Goal: Communication & Community: Share content

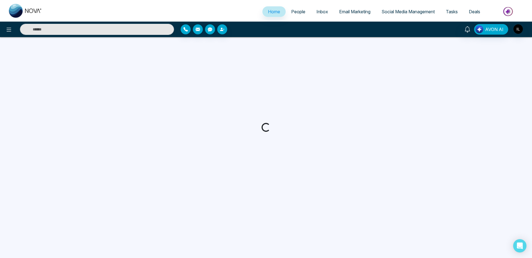
select select "*"
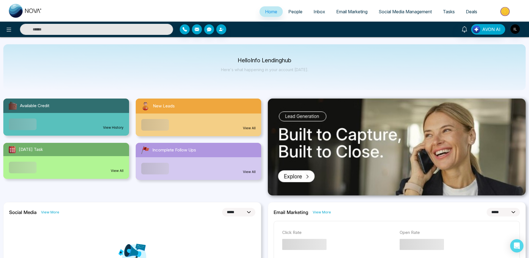
click at [291, 12] on span "People" at bounding box center [296, 12] width 14 height 6
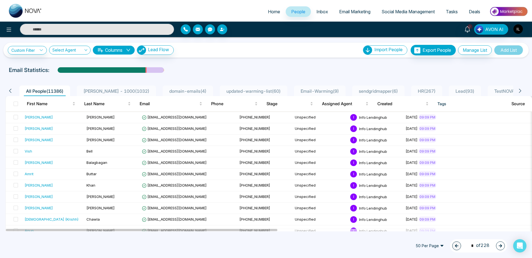
click at [119, 89] on span "[PERSON_NAME] - 1000 ( 1032 )" at bounding box center [116, 91] width 70 height 6
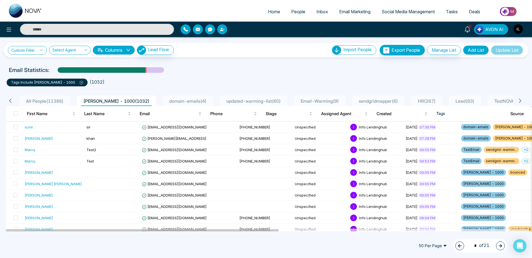
click at [24, 47] on link "Custom Filter" at bounding box center [27, 50] width 39 height 9
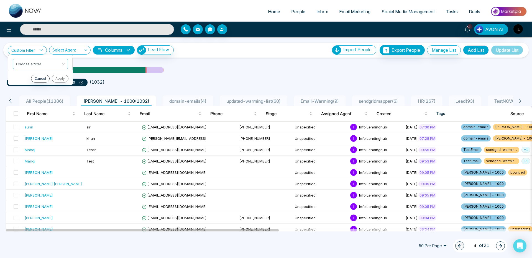
click at [41, 60] on input "search" at bounding box center [38, 63] width 45 height 8
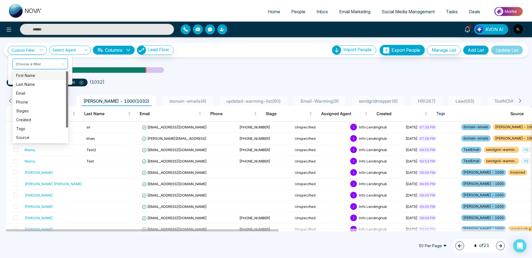
click at [28, 75] on div "First Name" at bounding box center [40, 76] width 49 height 6
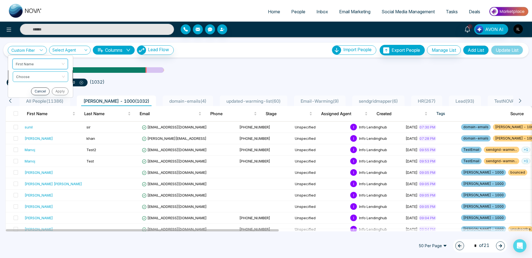
click at [32, 80] on input "search" at bounding box center [38, 76] width 45 height 8
click at [32, 87] on div "Start with" at bounding box center [40, 88] width 49 height 6
click at [25, 87] on input "text" at bounding box center [39, 90] width 55 height 11
type input "***"
click at [56, 103] on button "Apply" at bounding box center [59, 104] width 17 height 8
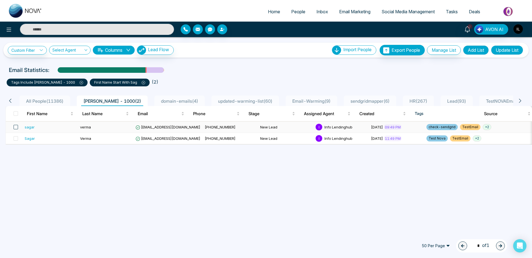
click at [15, 128] on span at bounding box center [16, 127] width 4 height 4
click at [16, 139] on span at bounding box center [16, 138] width 4 height 4
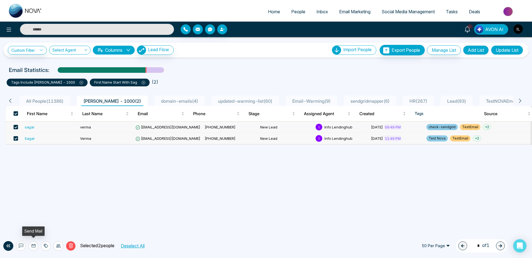
click at [32, 244] on icon at bounding box center [33, 246] width 4 height 4
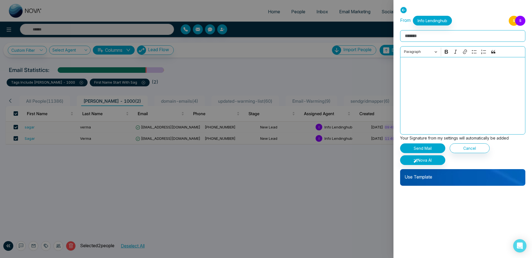
click at [430, 173] on p "Use Template" at bounding box center [462, 174] width 125 height 11
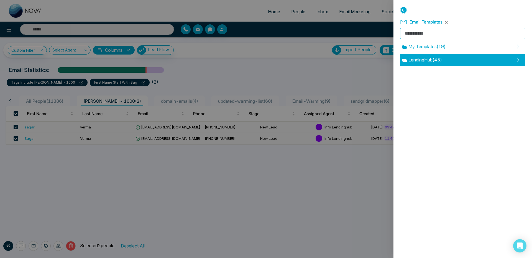
click at [429, 60] on span "LendingHub ( 45 )" at bounding box center [422, 60] width 40 height 7
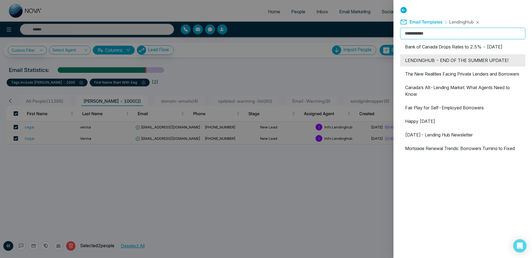
click at [441, 67] on li "LENDINGHUB - END OF THE SUMMER UPDATE!" at bounding box center [462, 60] width 125 height 12
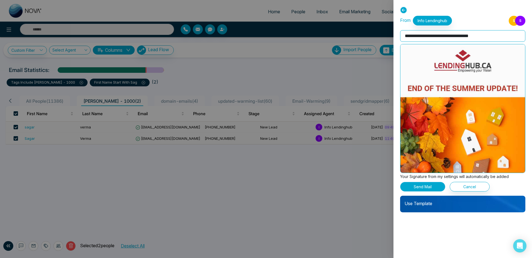
click at [426, 188] on button "Send Mail" at bounding box center [422, 187] width 45 height 10
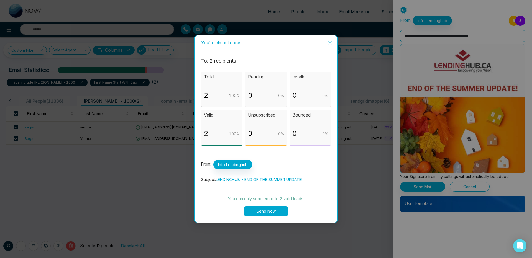
click at [260, 209] on button "Send Now" at bounding box center [266, 211] width 44 height 10
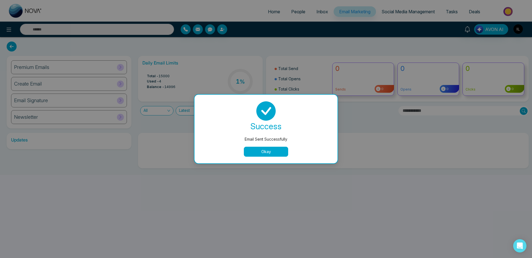
click at [258, 153] on button "Okay" at bounding box center [266, 152] width 44 height 10
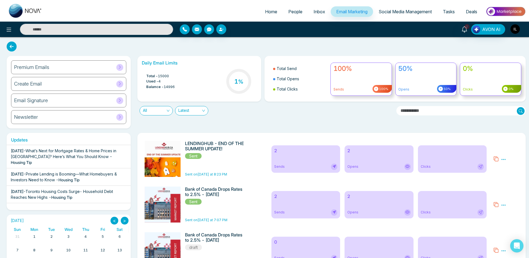
click at [518, 25] on img "button" at bounding box center [515, 28] width 9 height 9
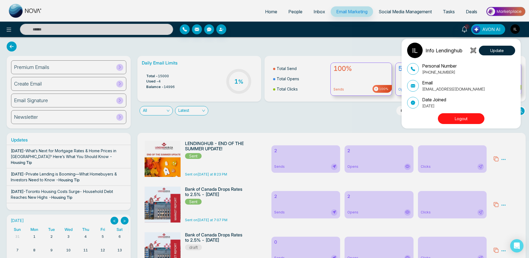
click at [476, 119] on button "Logout" at bounding box center [461, 118] width 47 height 11
